Goal: Task Accomplishment & Management: Complete application form

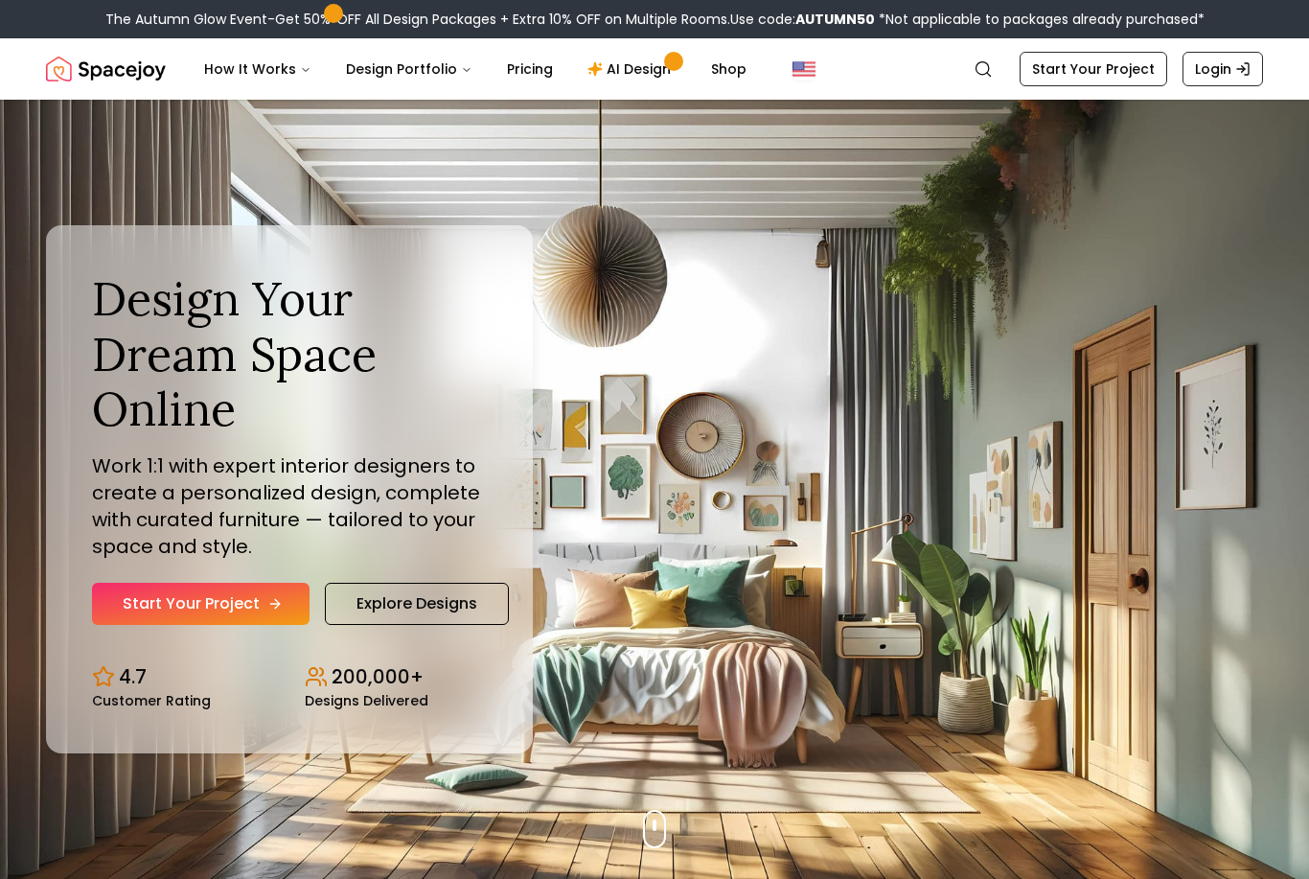
click at [248, 625] on link "Start Your Project" at bounding box center [201, 604] width 218 height 42
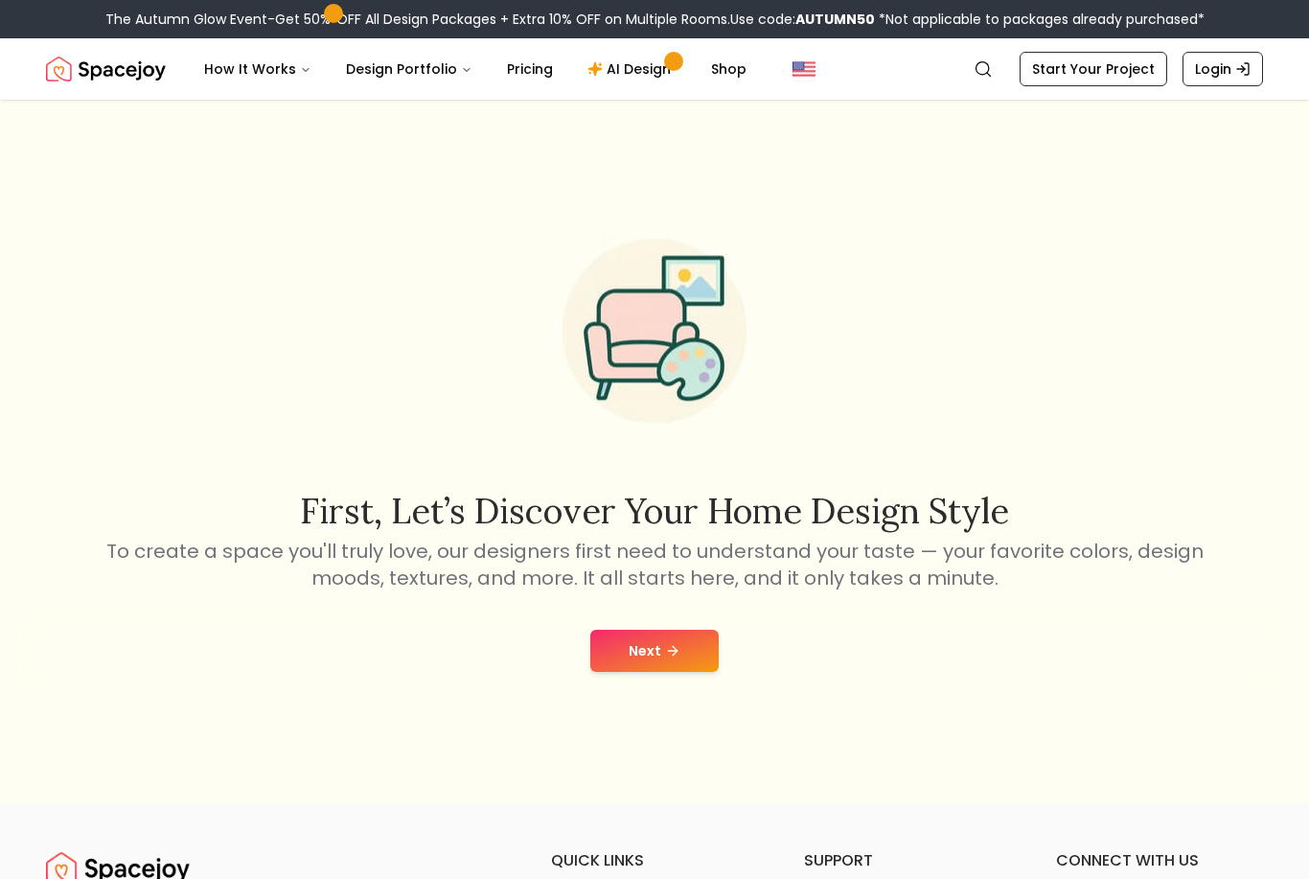
click at [690, 659] on button "Next" at bounding box center [654, 651] width 128 height 42
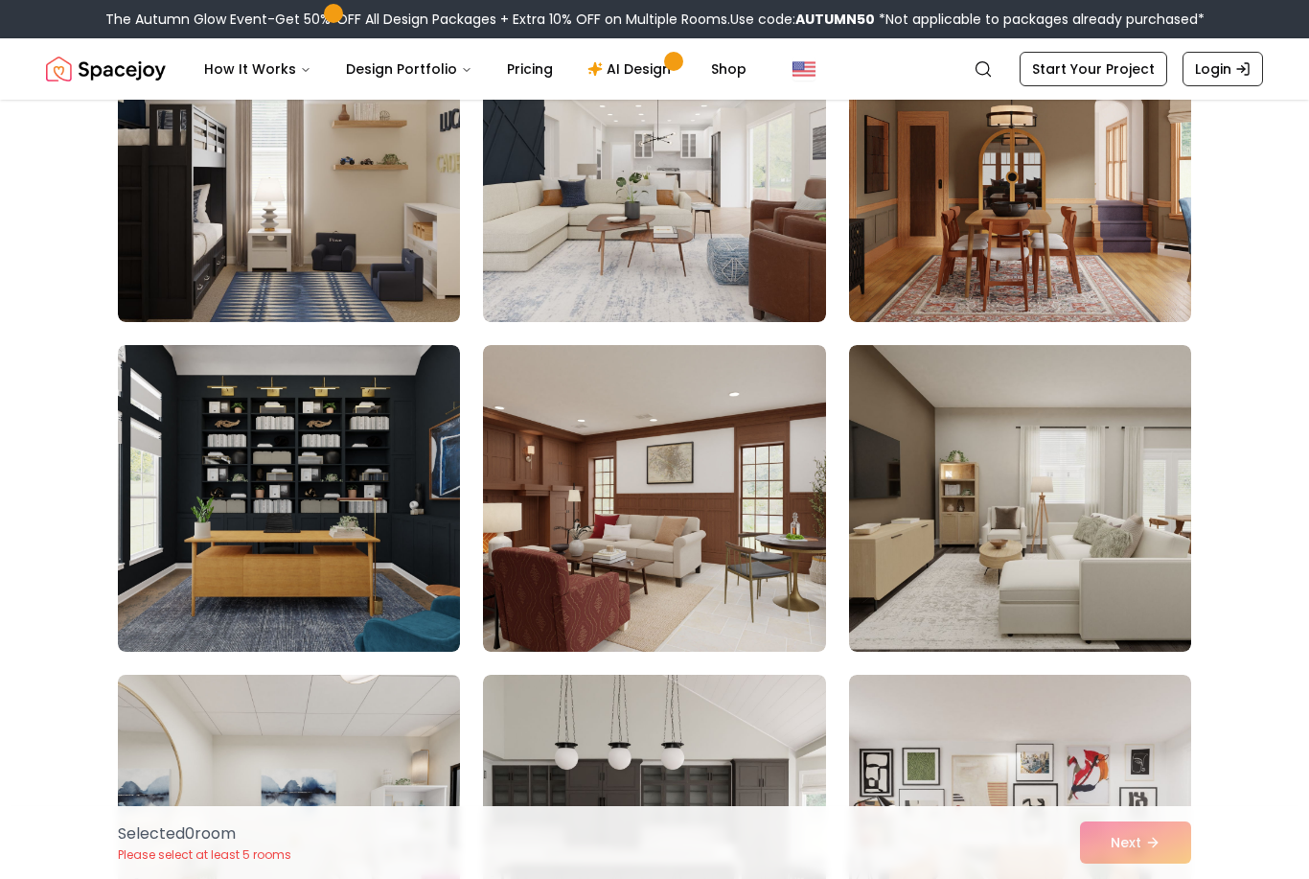
scroll to position [350, 0]
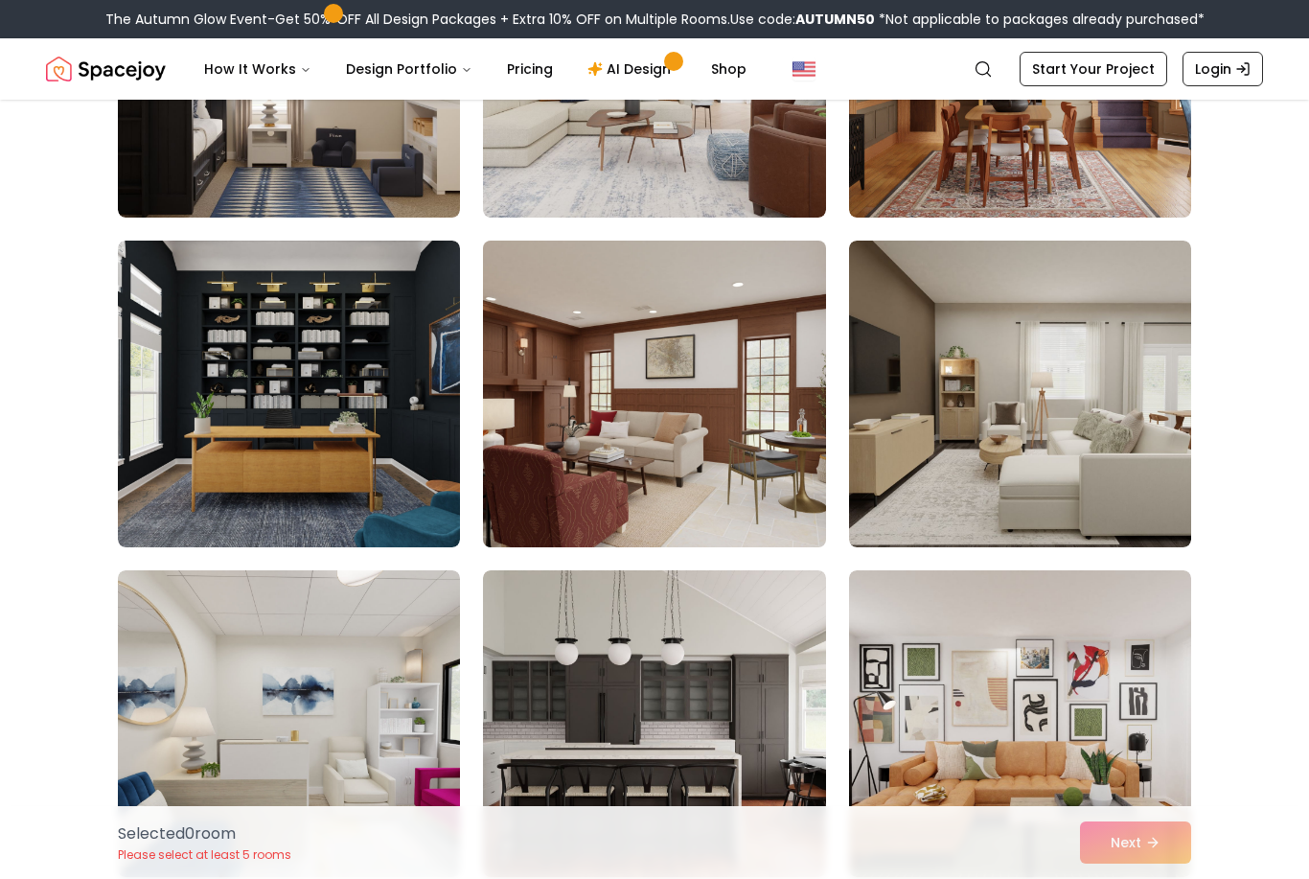
click at [570, 490] on img at bounding box center [653, 394] width 359 height 322
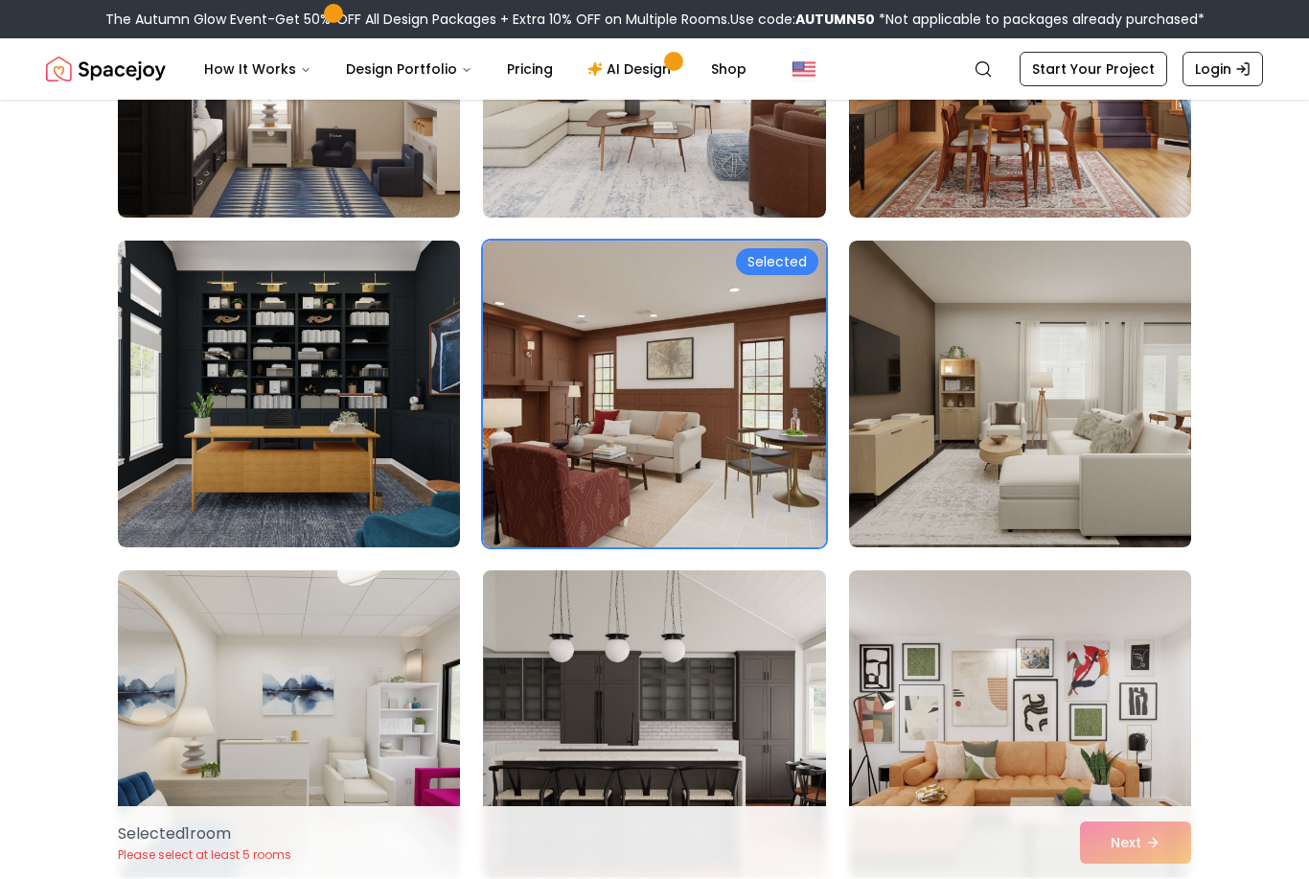
click at [611, 700] on img at bounding box center [653, 724] width 359 height 322
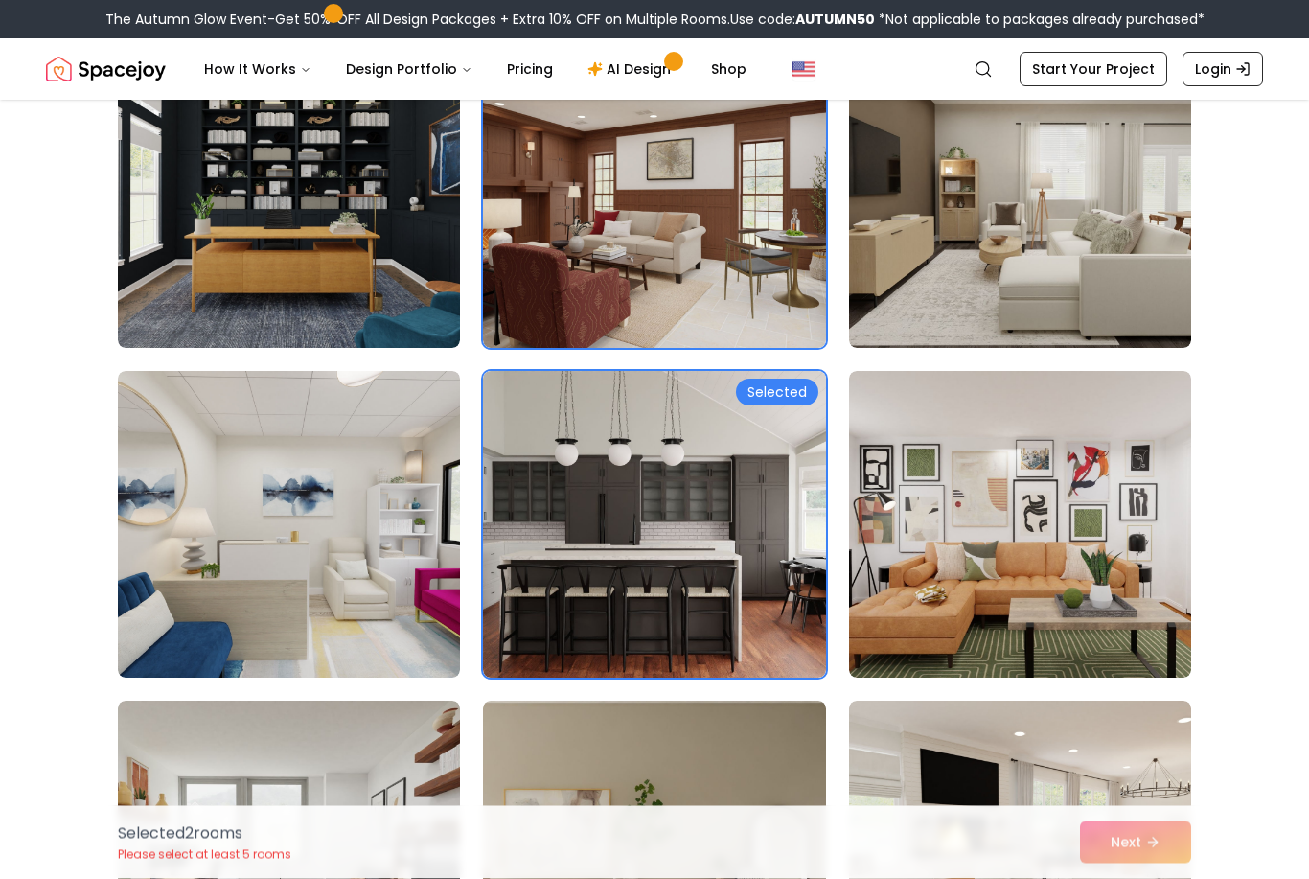
scroll to position [549, 0]
click at [1134, 752] on img at bounding box center [1020, 854] width 359 height 322
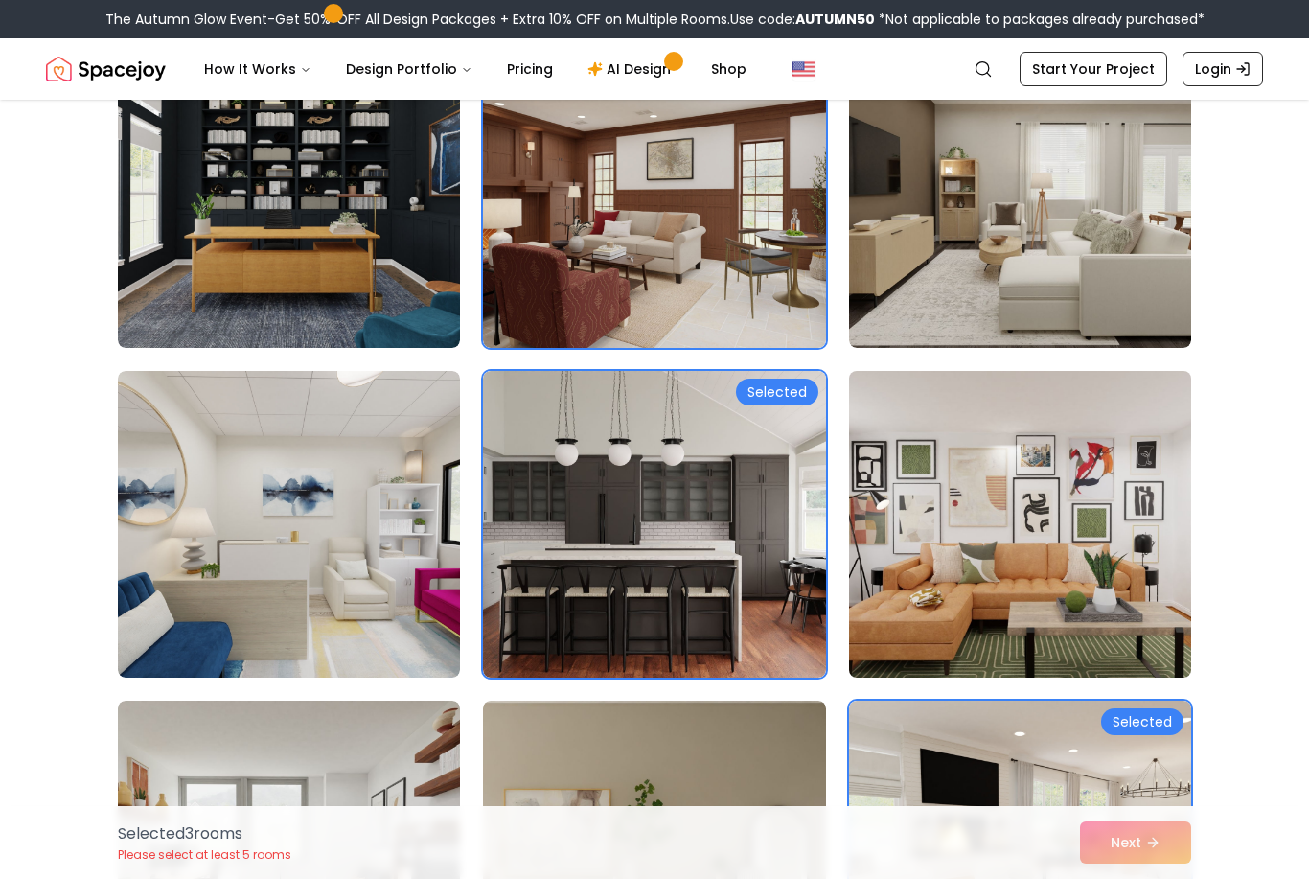
click at [1101, 512] on img at bounding box center [1020, 524] width 359 height 322
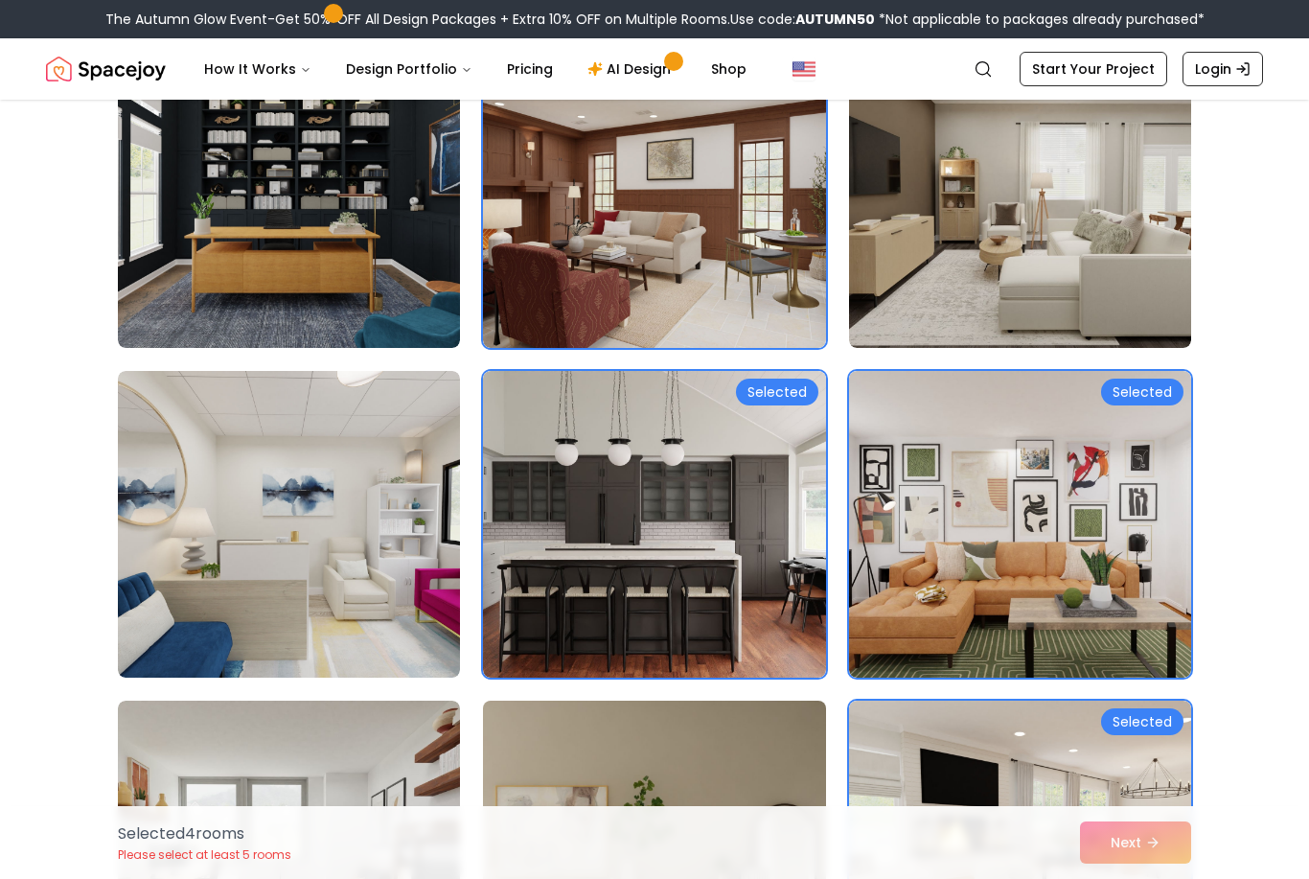
click at [807, 745] on img at bounding box center [653, 854] width 359 height 322
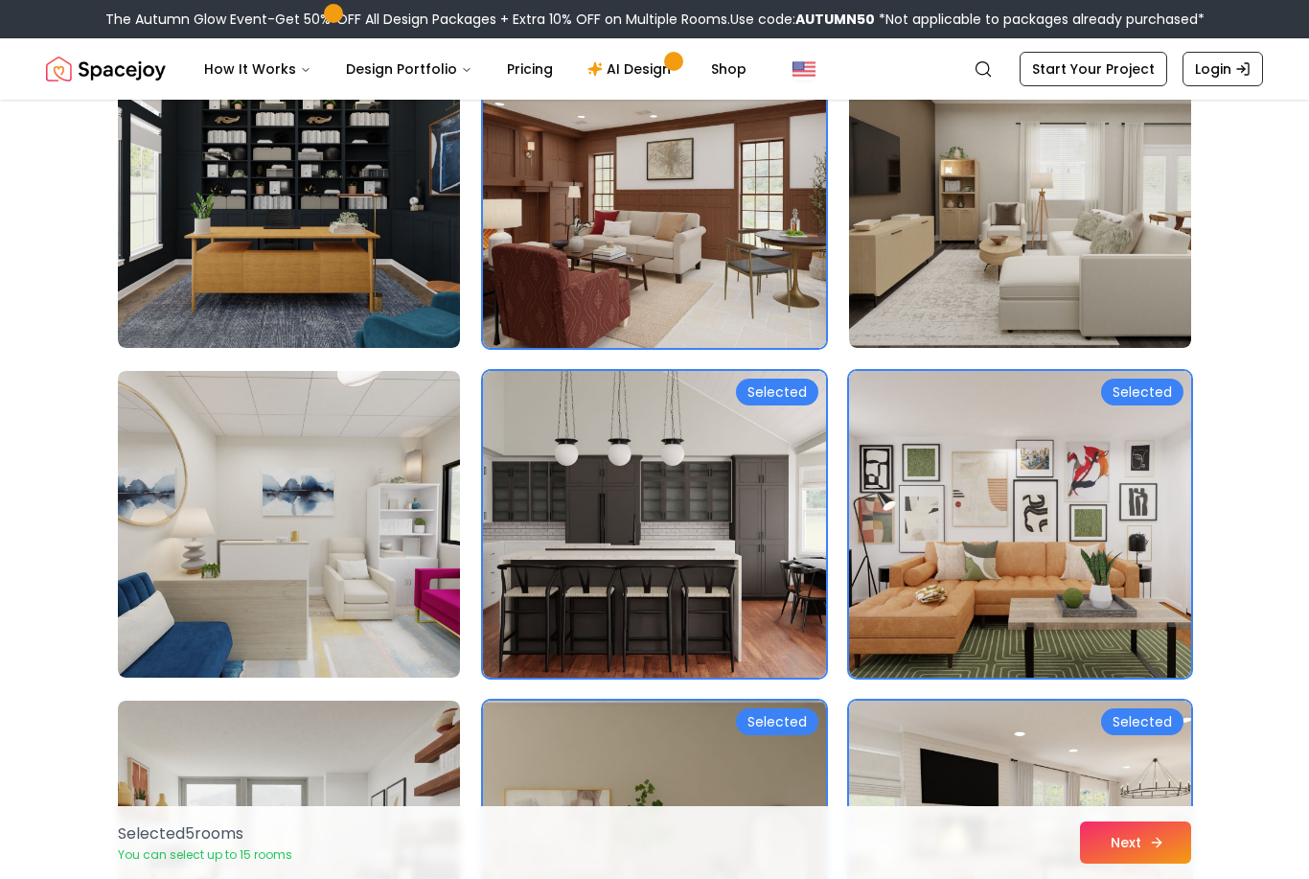
click at [1109, 864] on button "Next" at bounding box center [1135, 842] width 111 height 42
